Goal: Task Accomplishment & Management: Manage account settings

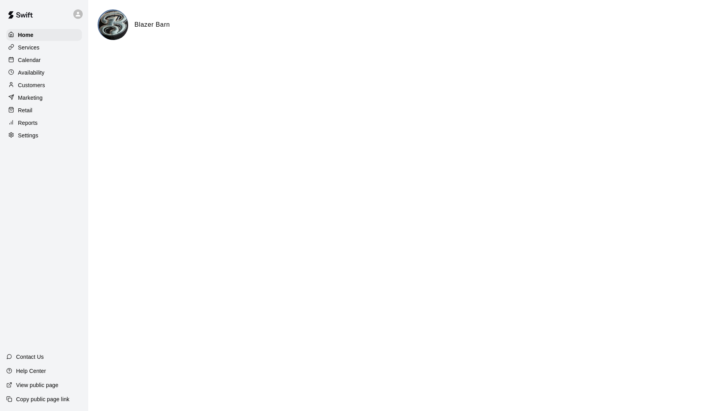
click at [26, 62] on p "Calendar" at bounding box center [29, 60] width 23 height 8
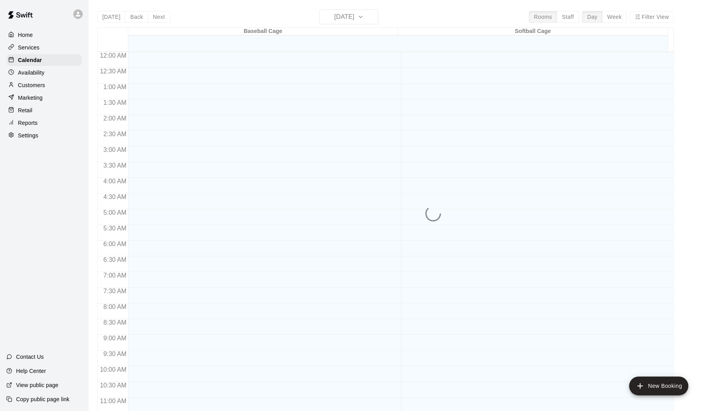
scroll to position [361, 0]
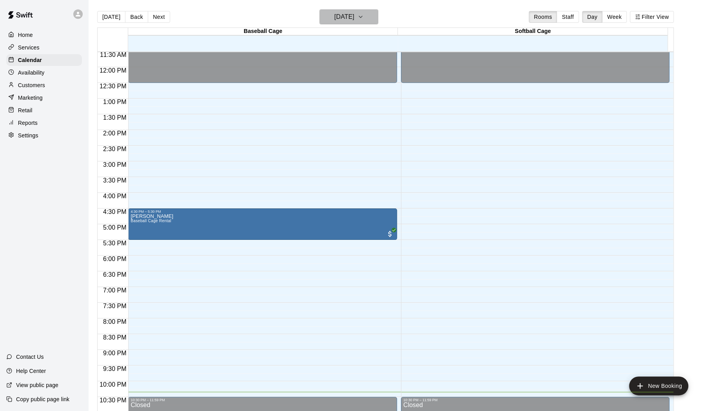
click at [364, 15] on icon "button" at bounding box center [361, 16] width 6 height 9
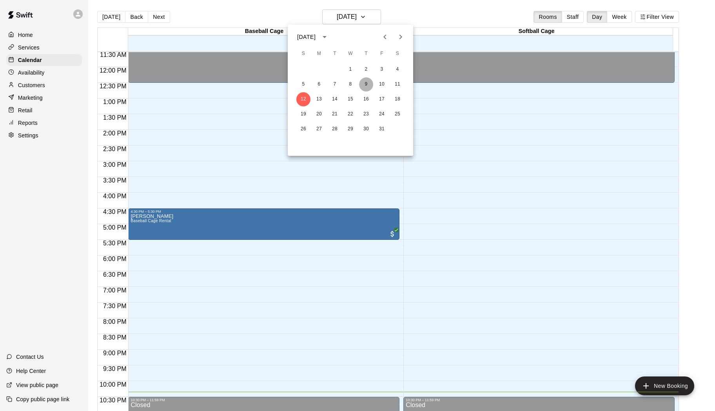
click at [367, 85] on button "9" at bounding box center [366, 84] width 14 height 14
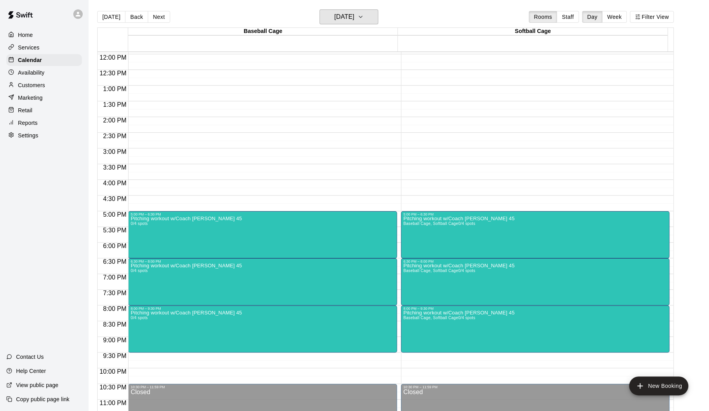
scroll to position [385, 0]
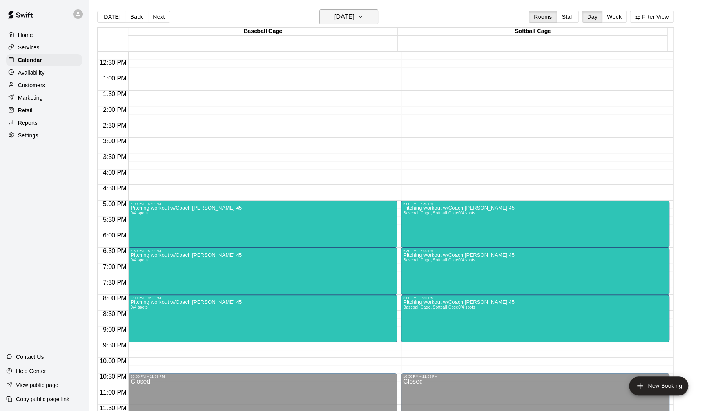
click at [341, 17] on h6 "[DATE]" at bounding box center [344, 16] width 20 height 11
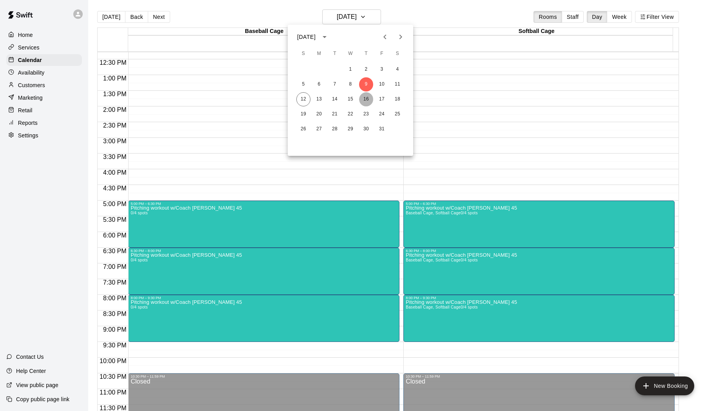
click at [368, 99] on button "16" at bounding box center [366, 99] width 14 height 14
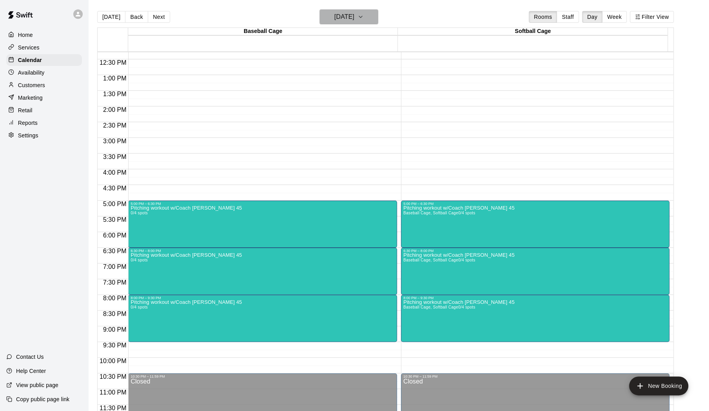
click at [374, 22] on button "[DATE]" at bounding box center [349, 16] width 59 height 15
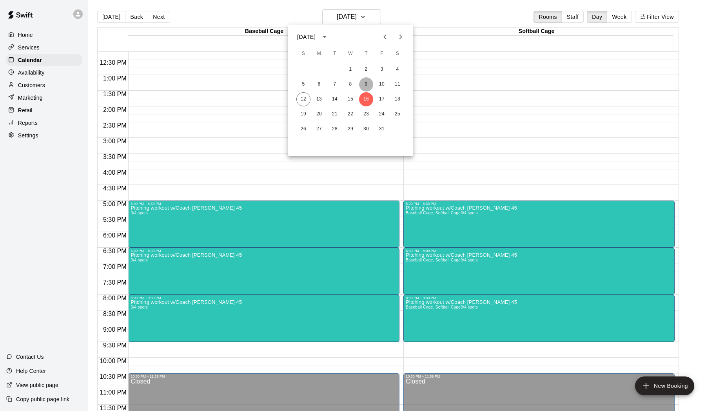
click at [368, 83] on button "9" at bounding box center [366, 84] width 14 height 14
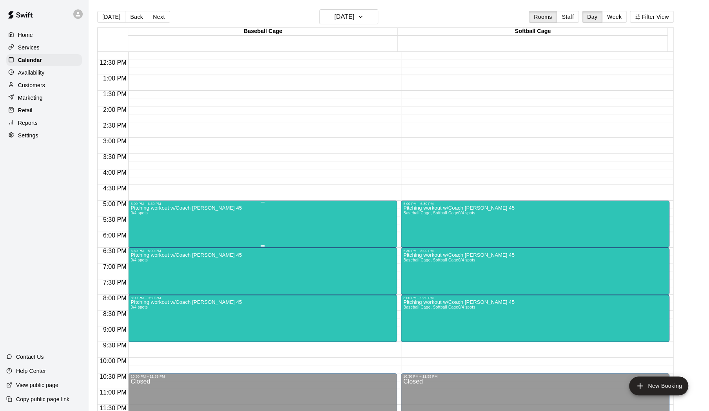
click at [330, 209] on div "Pitching workout w/Coach [PERSON_NAME] 45 0/4 spots" at bounding box center [263, 410] width 264 height 411
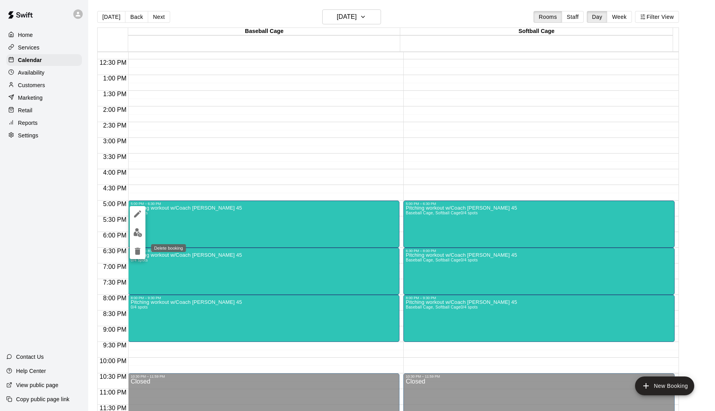
click at [136, 251] on icon "delete" at bounding box center [137, 250] width 5 height 7
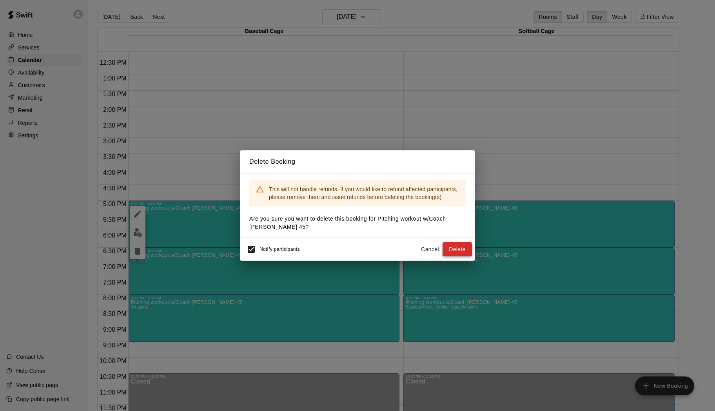
click at [452, 249] on button "Delete" at bounding box center [457, 249] width 29 height 15
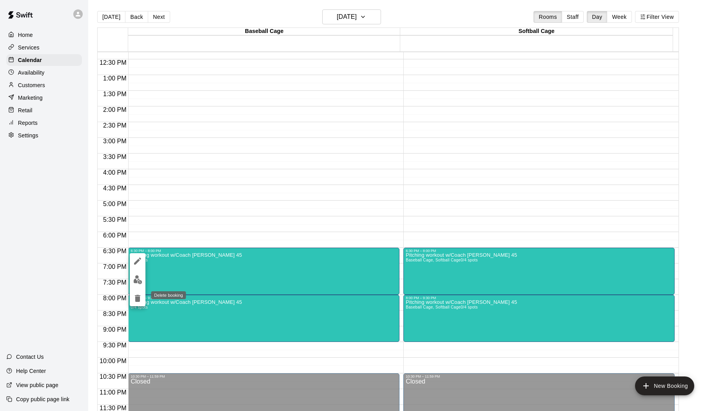
click at [137, 297] on icon "delete" at bounding box center [137, 297] width 5 height 7
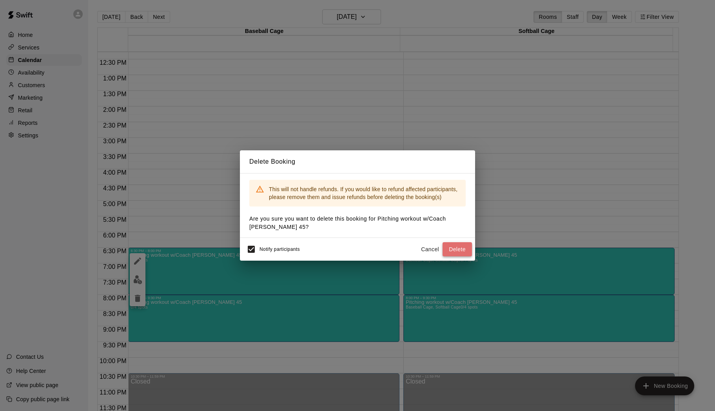
click at [458, 249] on button "Delete" at bounding box center [457, 249] width 29 height 15
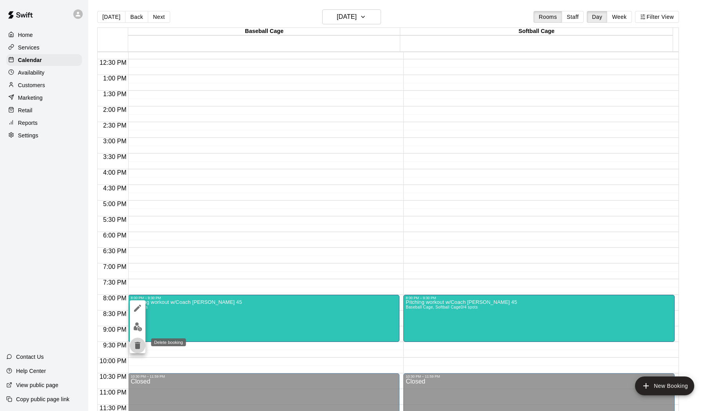
click at [138, 342] on icon "delete" at bounding box center [137, 344] width 5 height 7
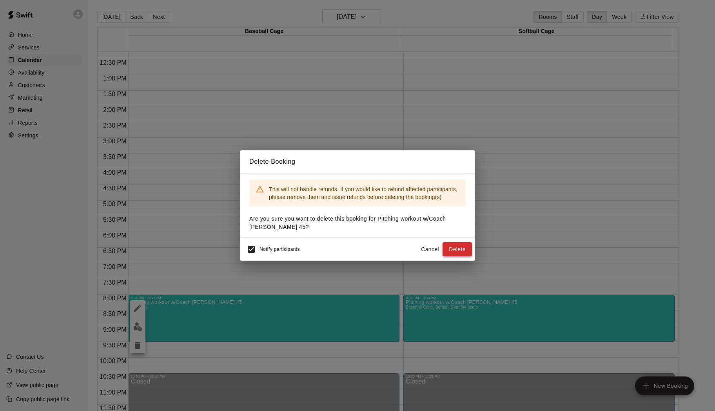
click at [465, 251] on button "Delete" at bounding box center [457, 249] width 29 height 15
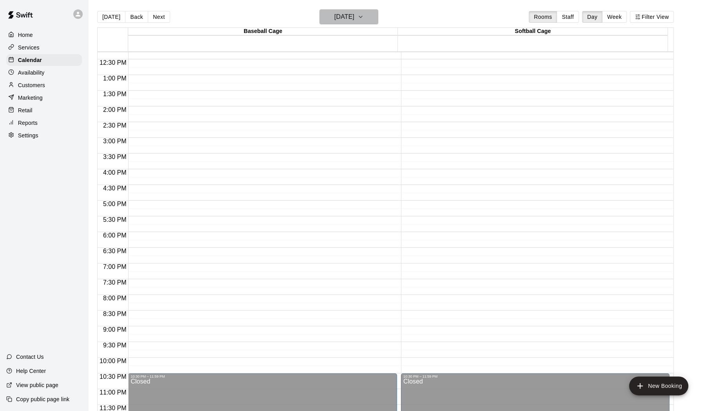
click at [364, 21] on icon "button" at bounding box center [361, 16] width 6 height 9
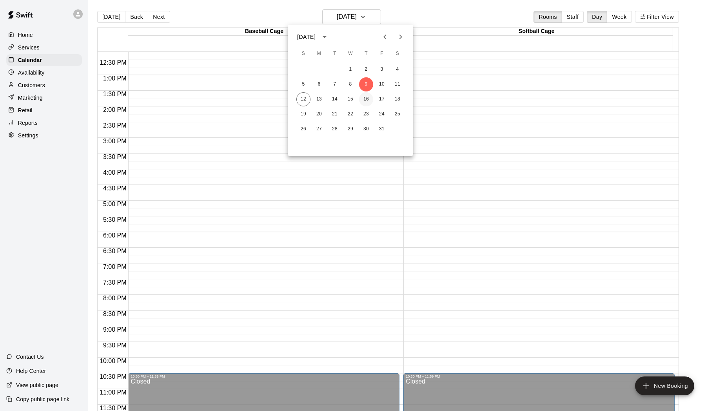
click at [365, 96] on button "16" at bounding box center [366, 99] width 14 height 14
